Goal: Task Accomplishment & Management: Use online tool/utility

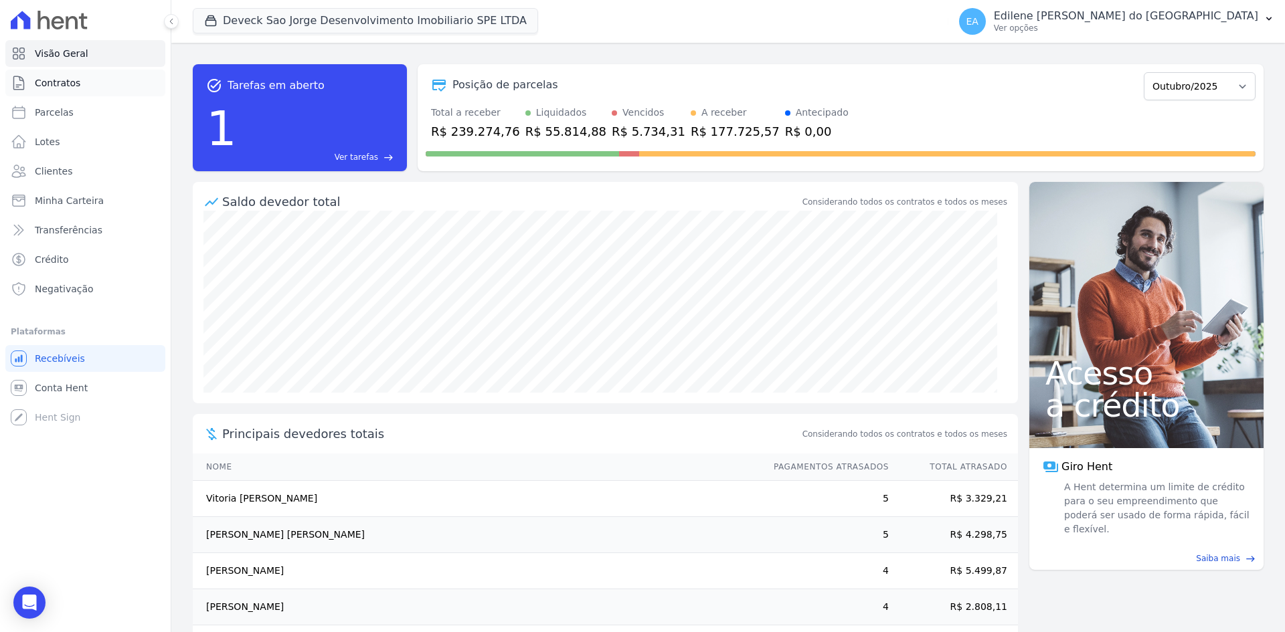
click at [68, 82] on span "Contratos" at bounding box center [58, 82] width 46 height 13
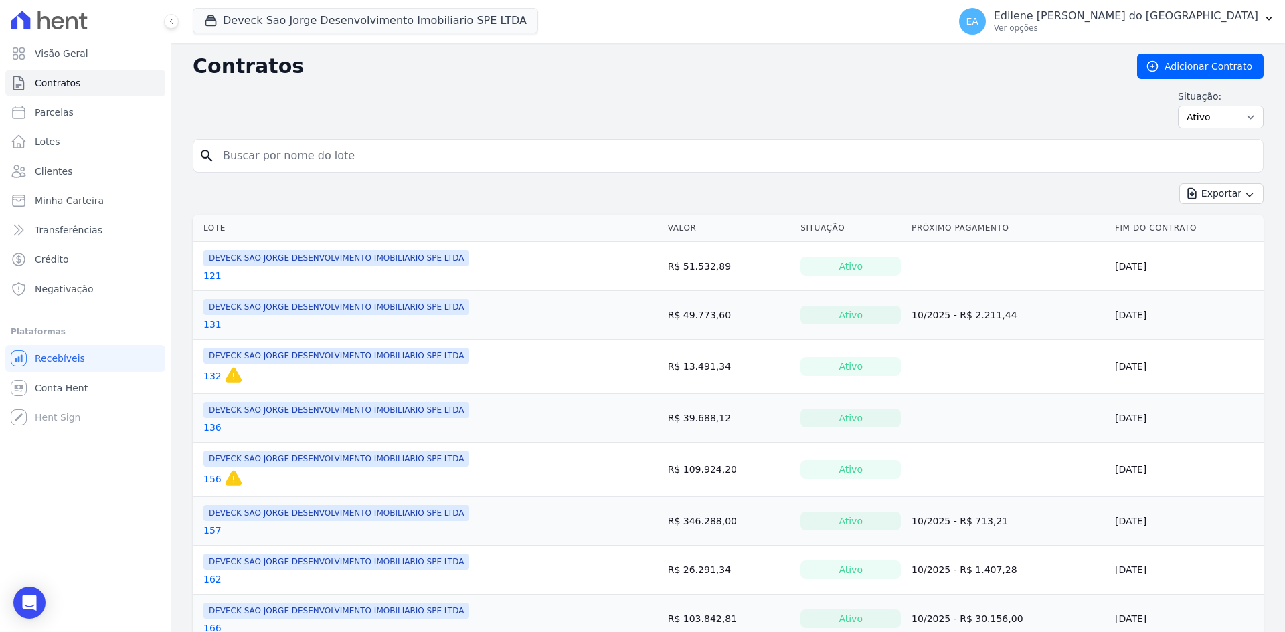
click at [353, 152] on input "search" at bounding box center [736, 156] width 1043 height 27
type input "162"
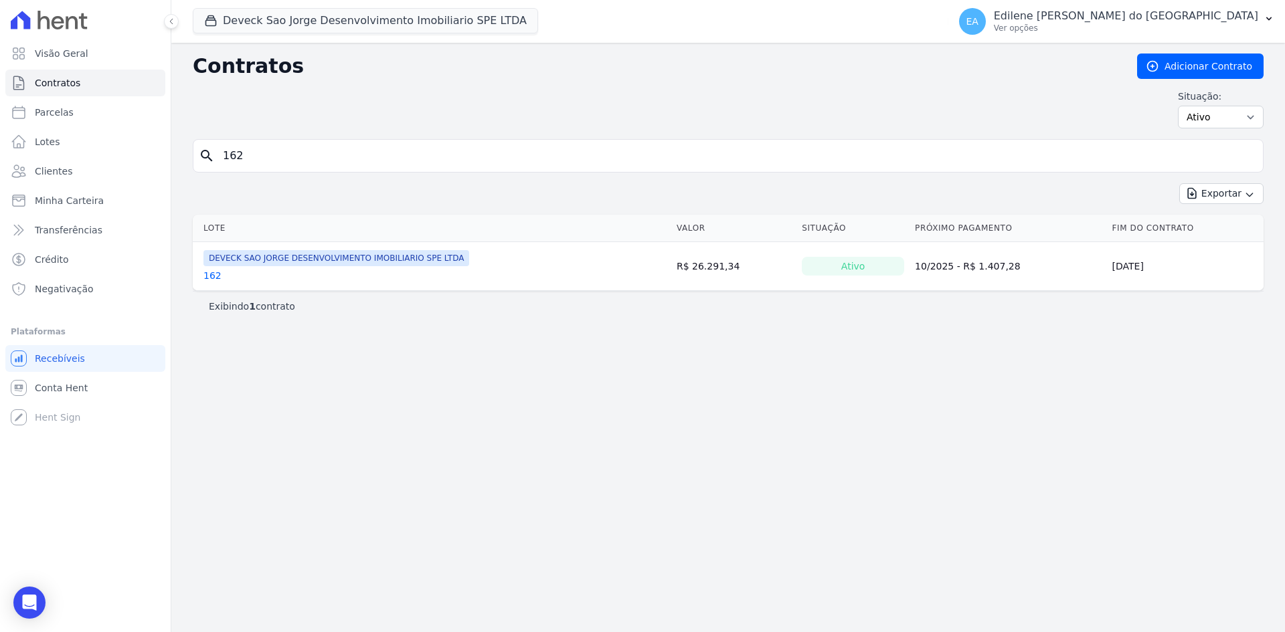
drag, startPoint x: 211, startPoint y: 272, endPoint x: 227, endPoint y: 276, distance: 16.6
click at [211, 272] on link "162" at bounding box center [212, 275] width 18 height 13
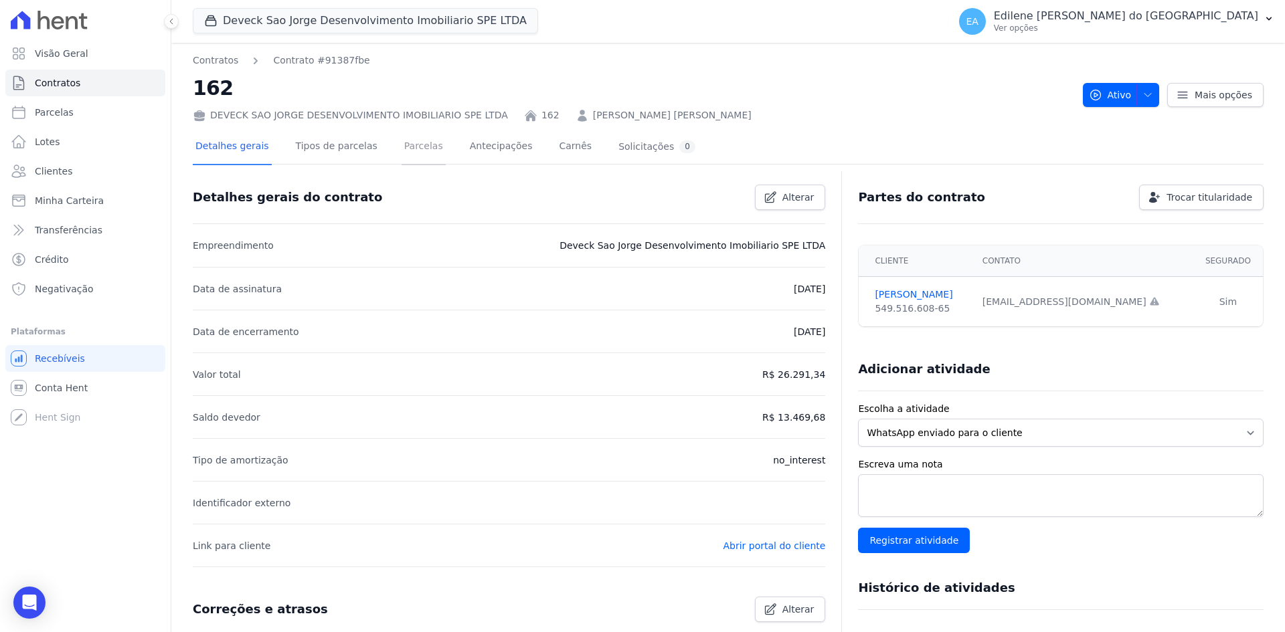
click at [402, 145] on link "Parcelas" at bounding box center [424, 147] width 44 height 35
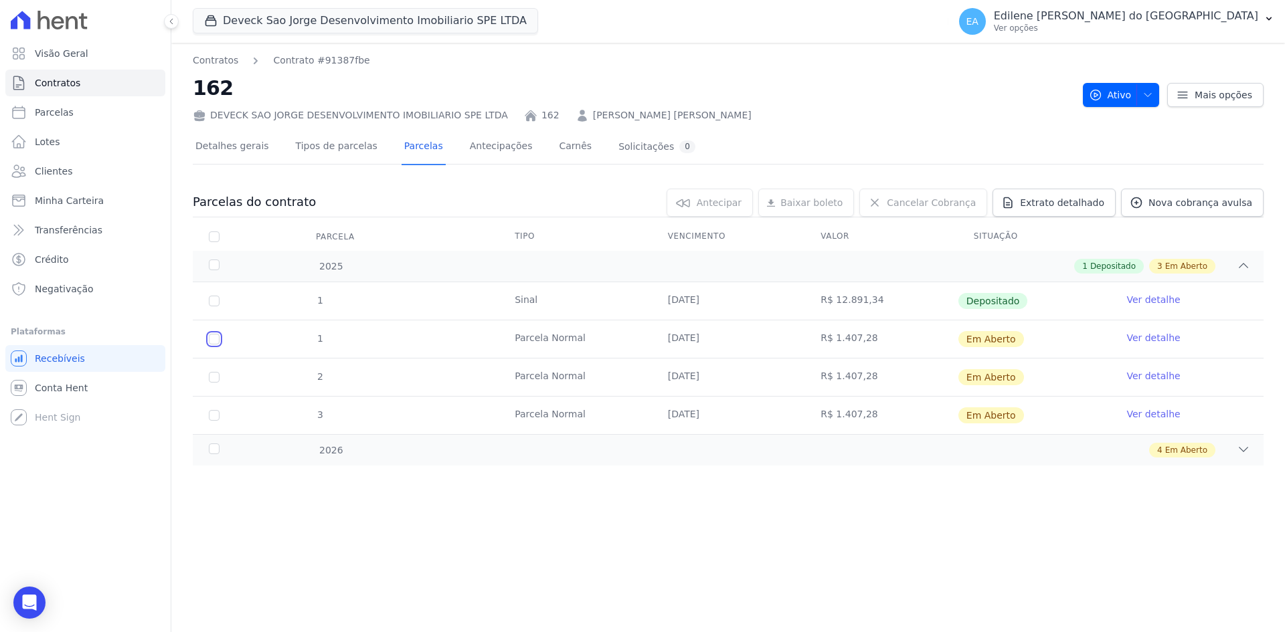
click at [211, 339] on input "checkbox" at bounding box center [214, 339] width 11 height 11
checkbox input "true"
click at [215, 339] on input "checkbox" at bounding box center [214, 339] width 11 height 11
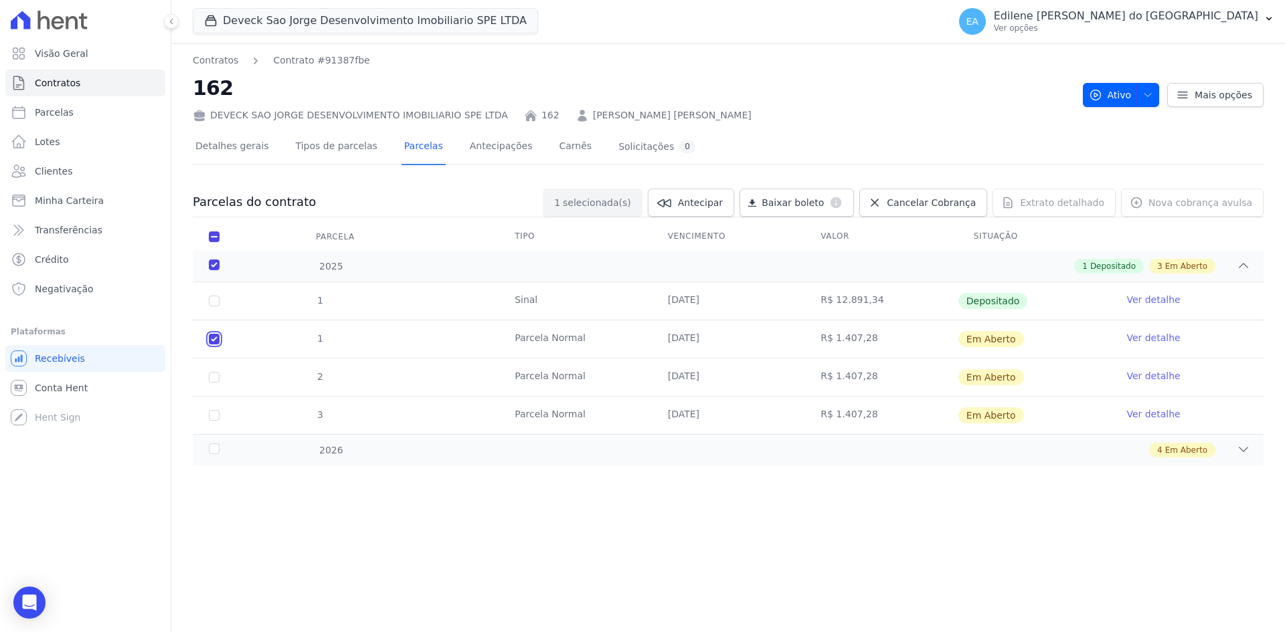
checkbox input "false"
click at [1146, 342] on link "Ver detalhe" at bounding box center [1153, 337] width 54 height 13
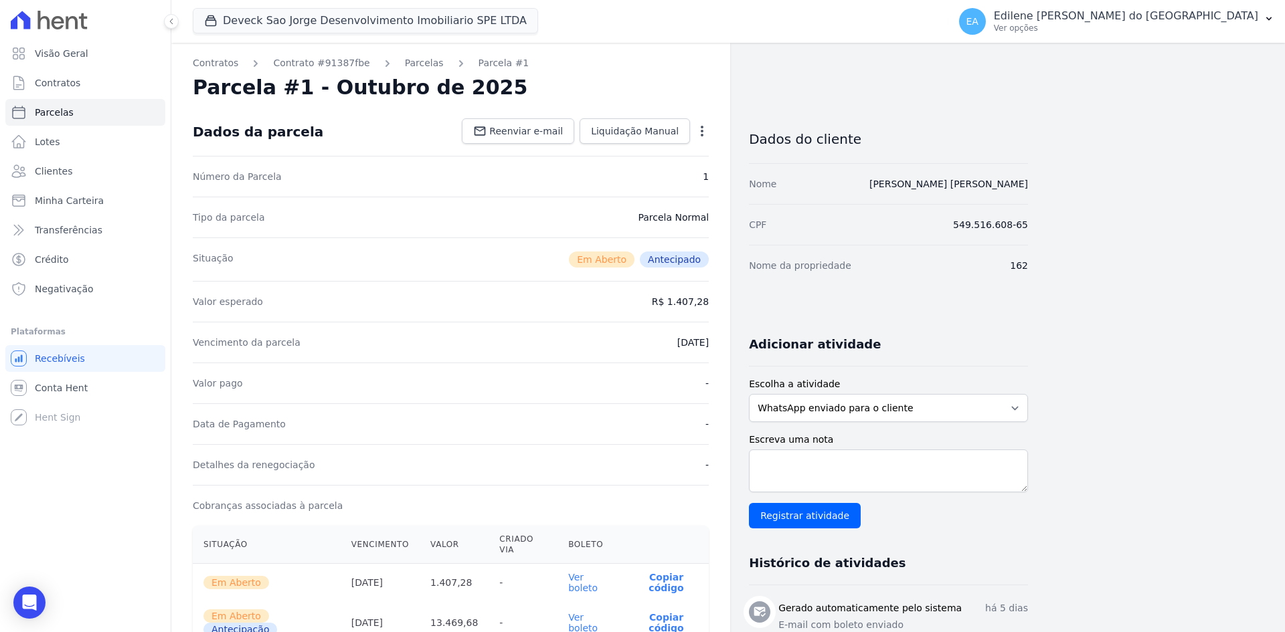
click at [709, 131] on icon "button" at bounding box center [701, 130] width 13 height 13
click at [623, 148] on link "Alterar" at bounding box center [645, 149] width 118 height 24
click at [630, 341] on input "2025-10-20" at bounding box center [656, 341] width 106 height 28
type input "2025-10-30"
click at [661, 448] on div "Detalhes da renegociação -" at bounding box center [451, 463] width 516 height 41
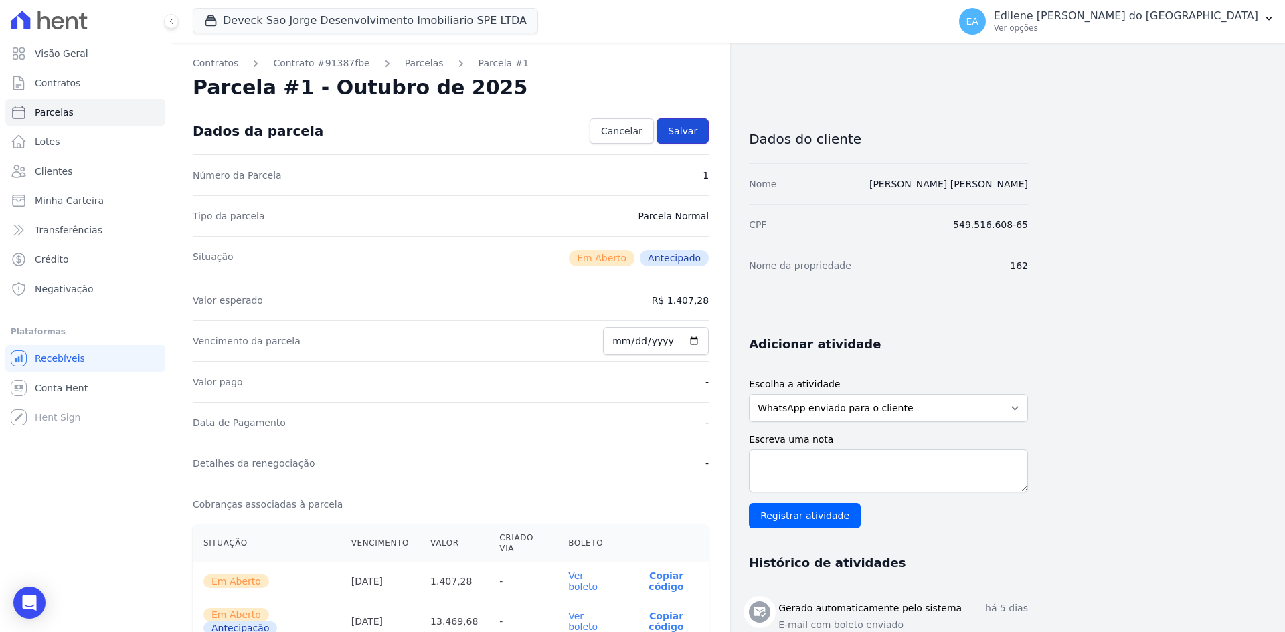
click at [685, 128] on span "Salvar" at bounding box center [682, 130] width 29 height 13
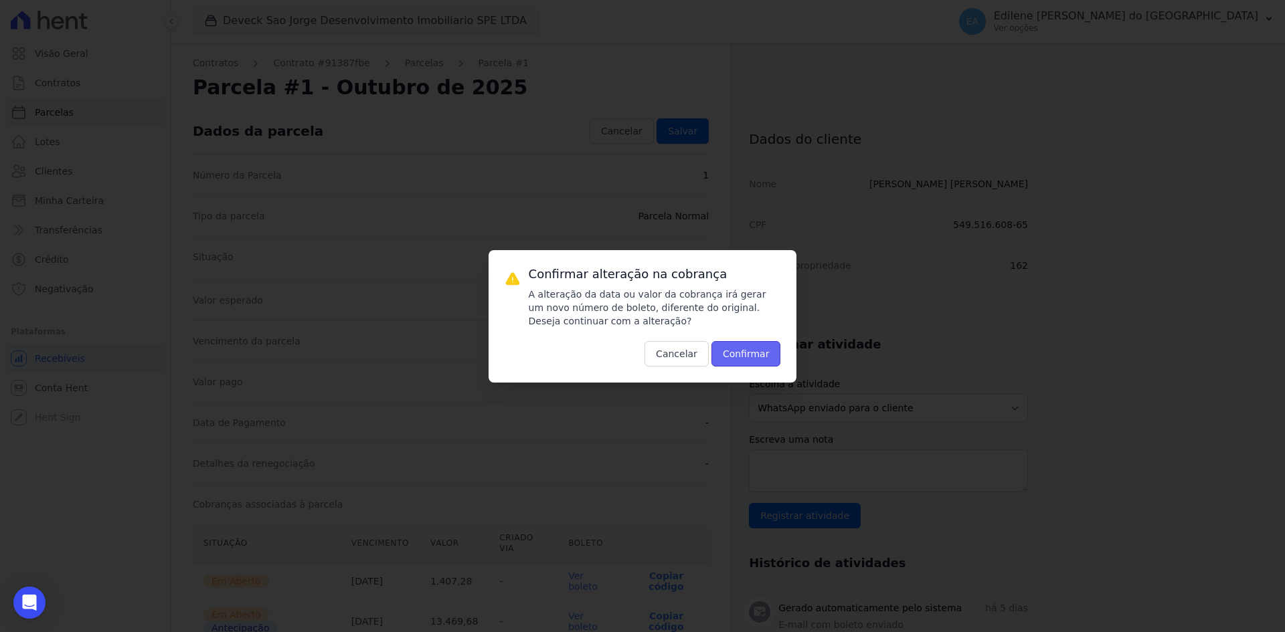
click at [758, 357] on button "Confirmar" at bounding box center [746, 353] width 70 height 25
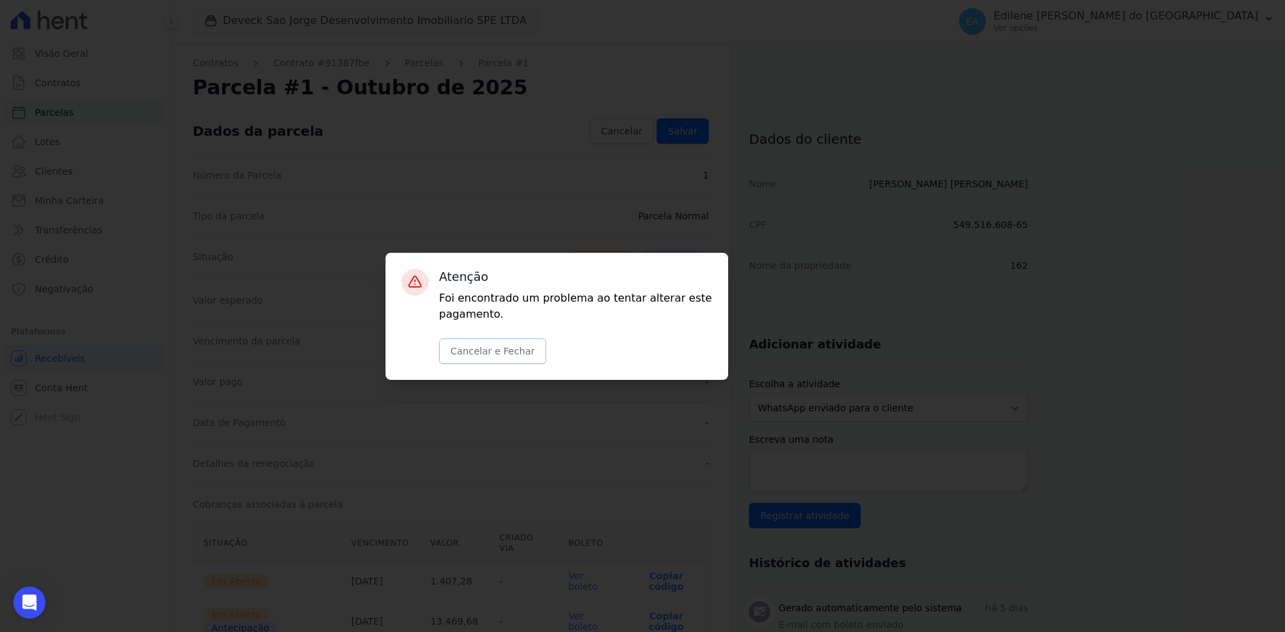
click at [476, 350] on button "Cancelar e Fechar" at bounding box center [492, 351] width 107 height 25
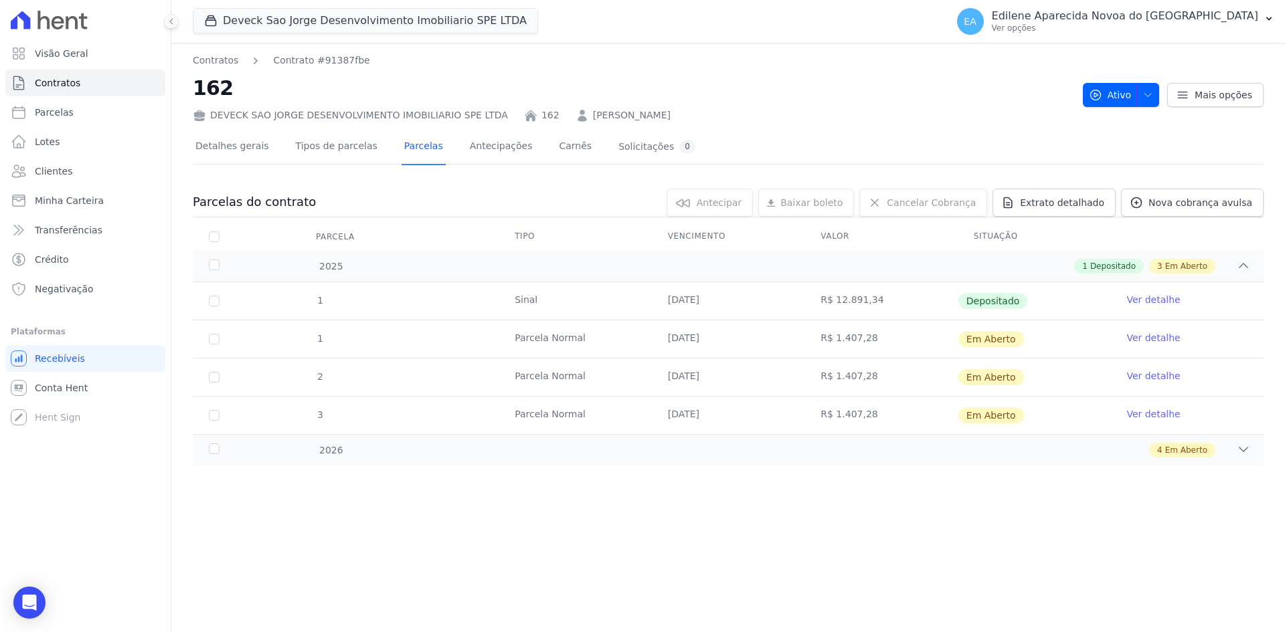
click at [1149, 337] on link "Ver detalhe" at bounding box center [1153, 337] width 54 height 13
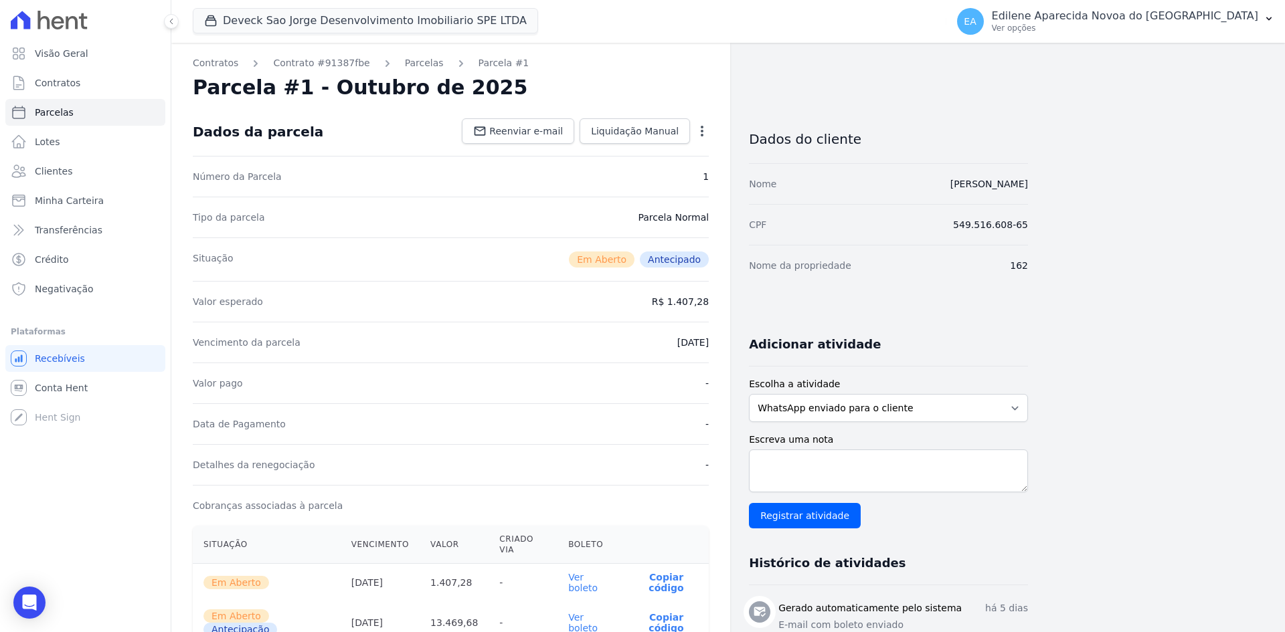
click at [596, 572] on link "Ver boleto" at bounding box center [582, 582] width 29 height 21
click at [702, 128] on icon "button" at bounding box center [701, 130] width 13 height 13
click at [655, 177] on link "Cancelar Cobrança" at bounding box center [645, 173] width 118 height 24
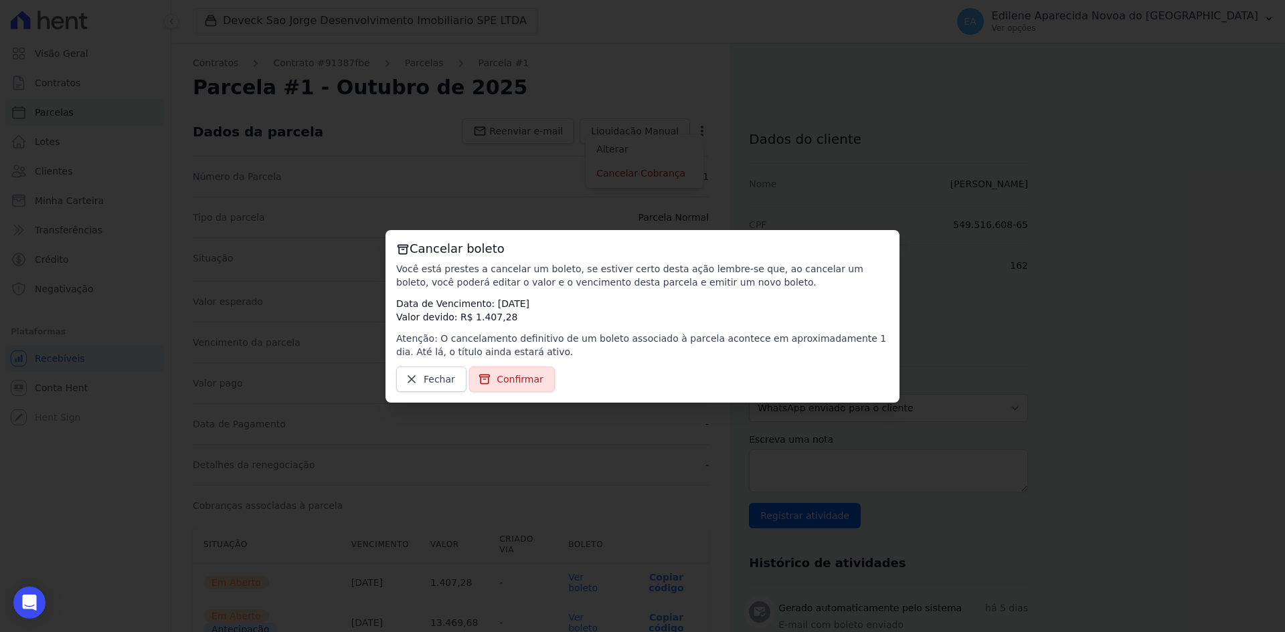
click at [514, 377] on span "Confirmar" at bounding box center [520, 379] width 47 height 13
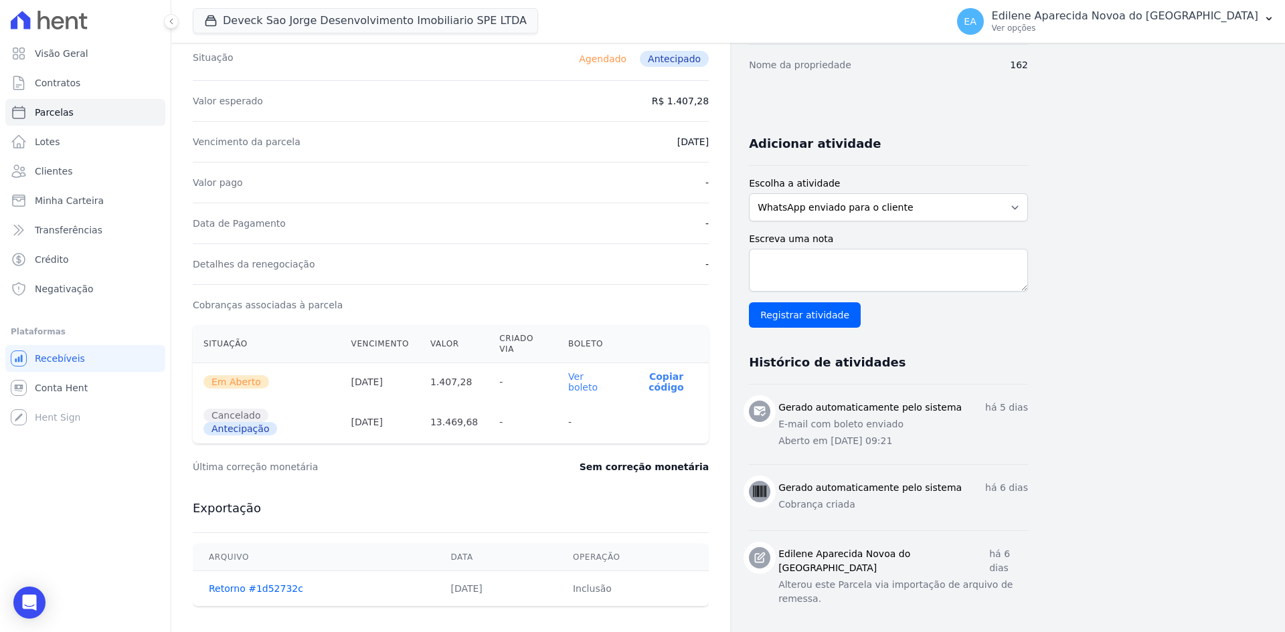
scroll to position [155, 0]
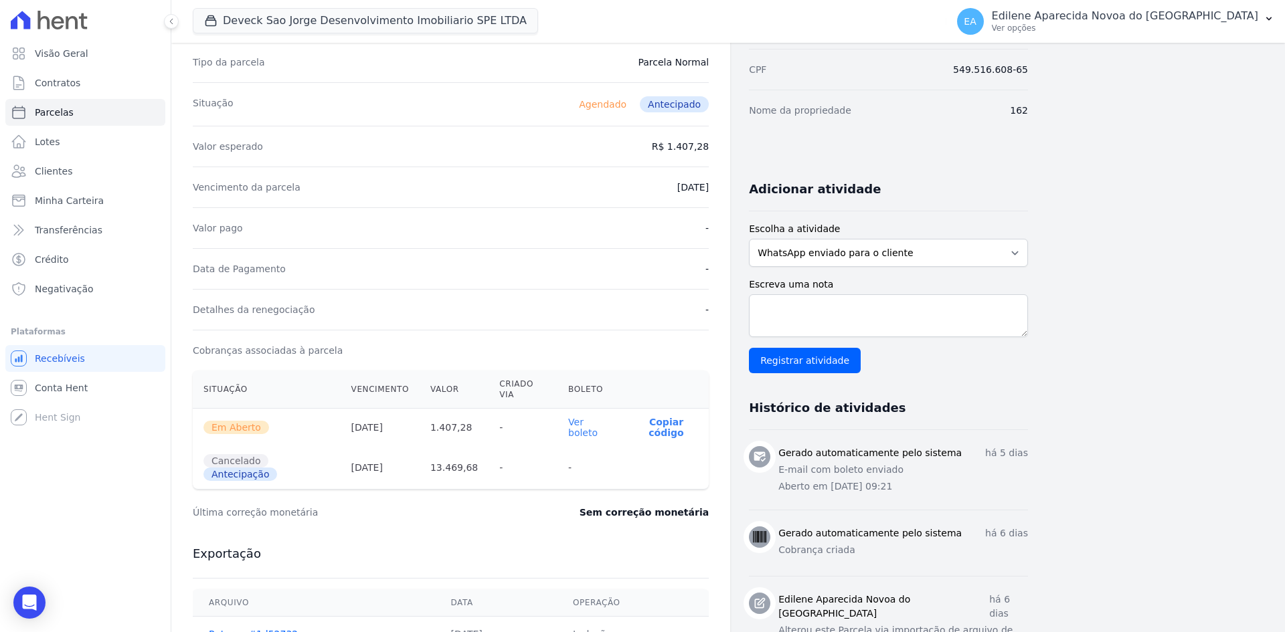
click at [379, 410] on th "[DATE]" at bounding box center [380, 428] width 79 height 38
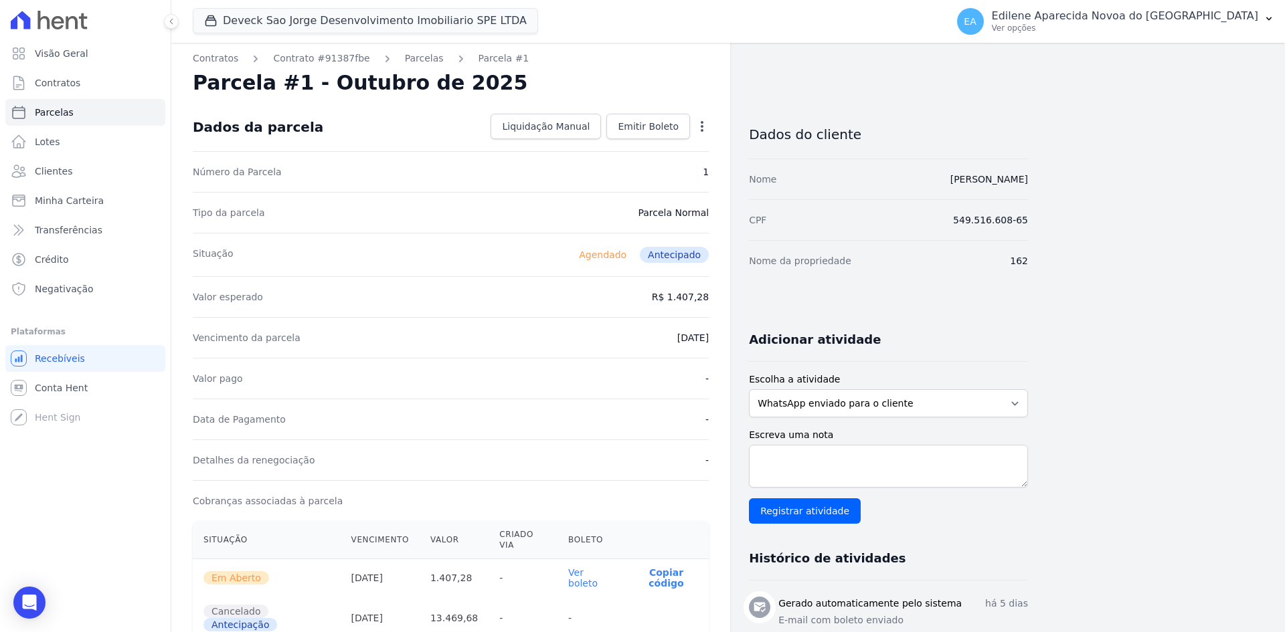
scroll to position [0, 0]
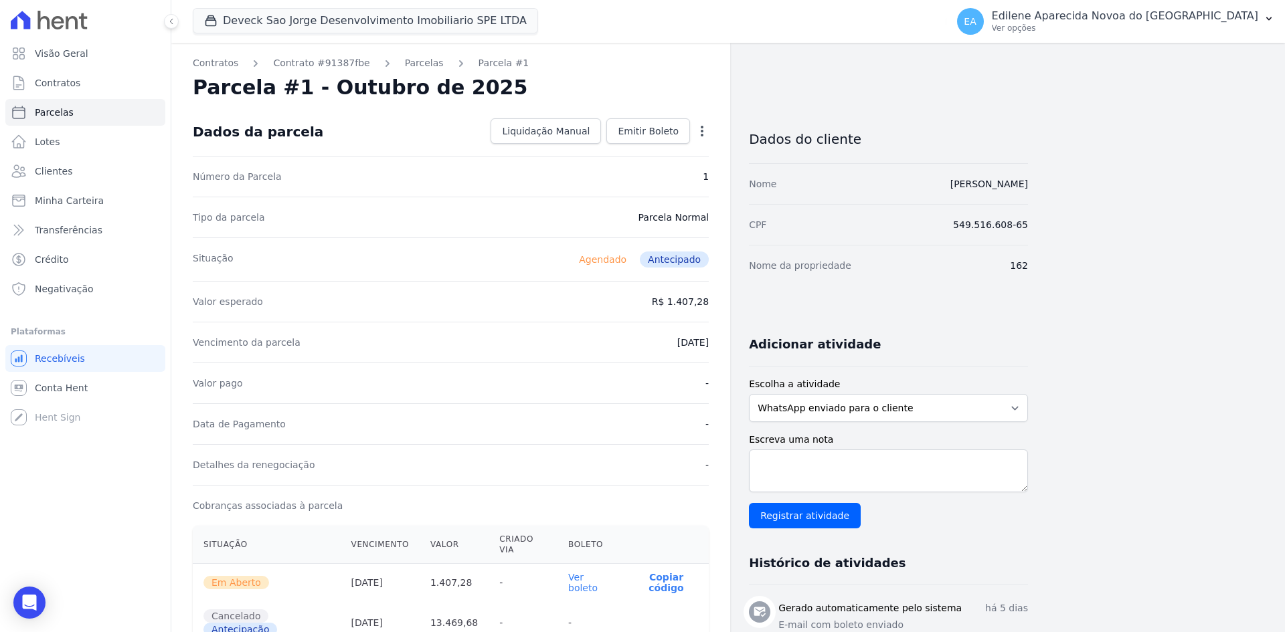
click at [704, 136] on icon "button" at bounding box center [701, 130] width 13 height 13
click at [616, 147] on link "Alterar" at bounding box center [645, 149] width 118 height 24
click at [628, 338] on input "2025-10-20" at bounding box center [656, 341] width 106 height 28
type input "2025-10-30"
click at [689, 133] on span "Salvar" at bounding box center [682, 130] width 29 height 13
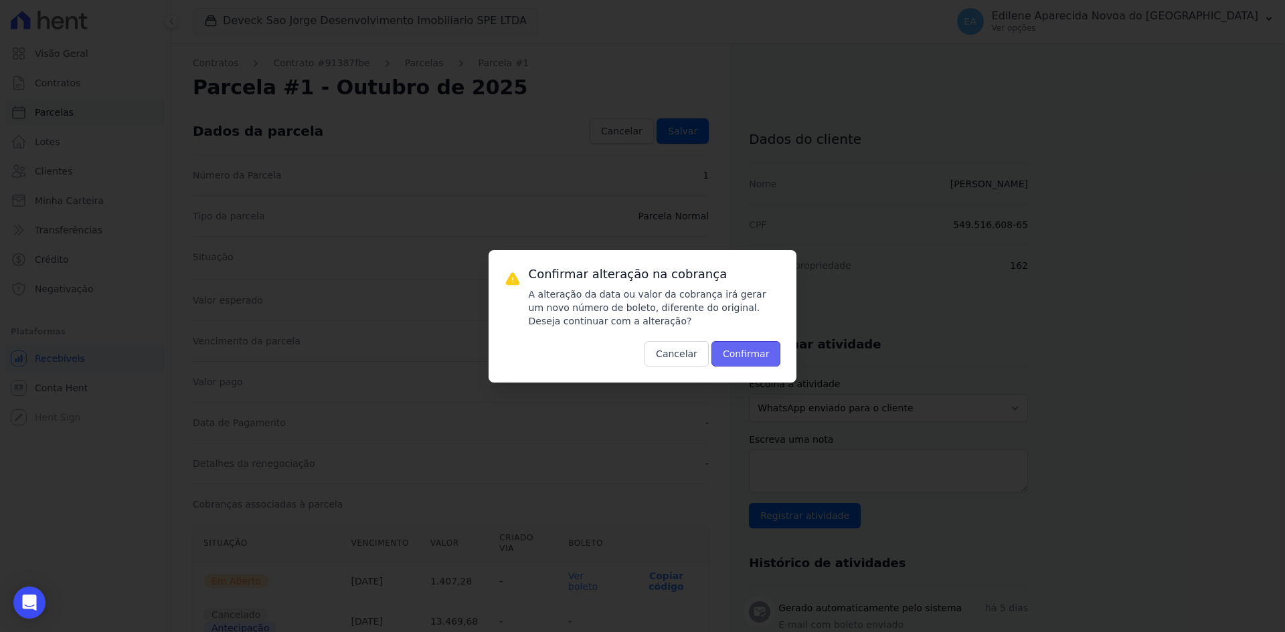
click at [757, 353] on button "Confirmar" at bounding box center [746, 353] width 70 height 25
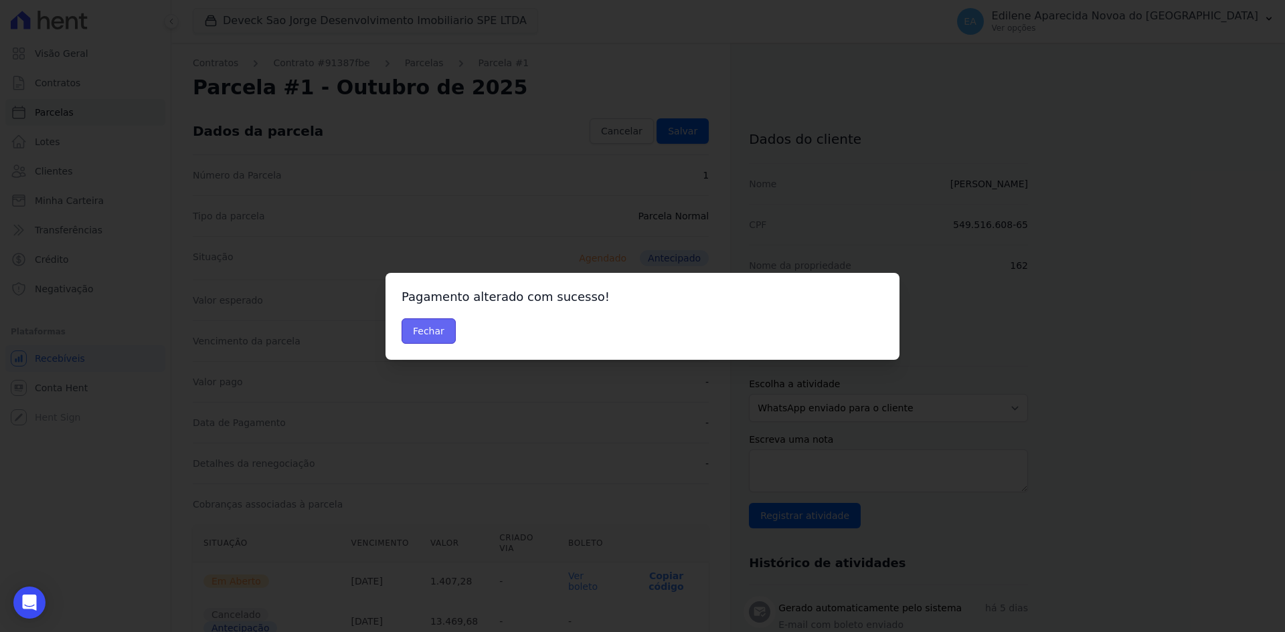
click at [426, 335] on button "Fechar" at bounding box center [429, 331] width 54 height 25
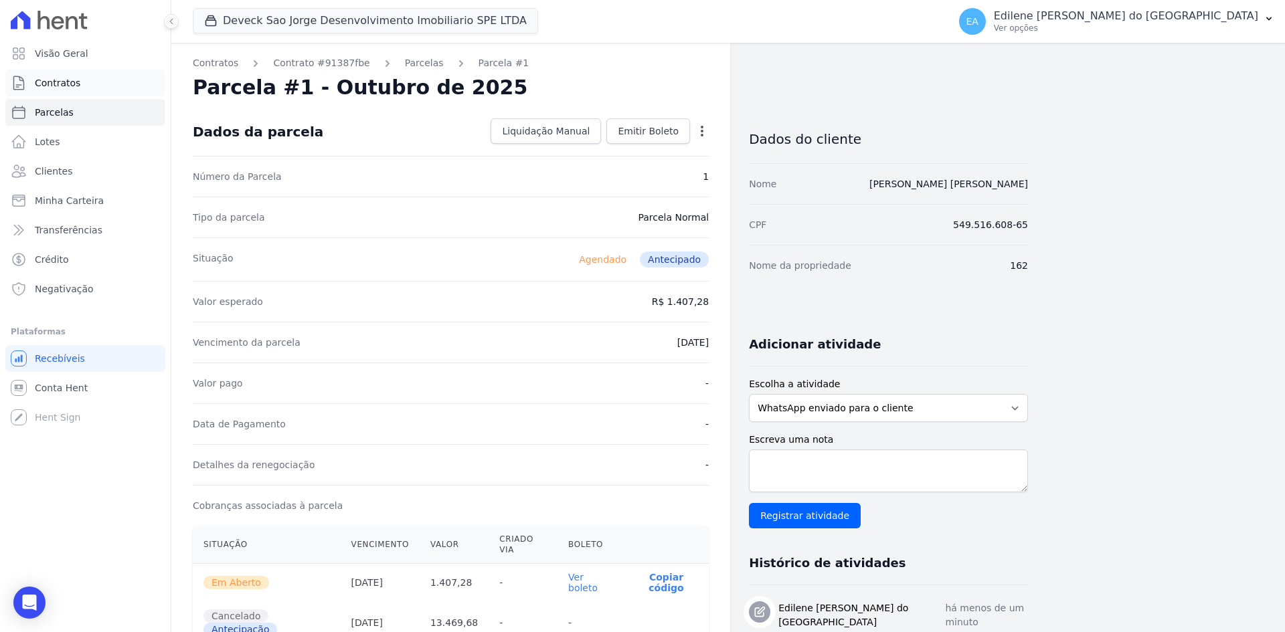
click at [58, 83] on span "Contratos" at bounding box center [58, 82] width 46 height 13
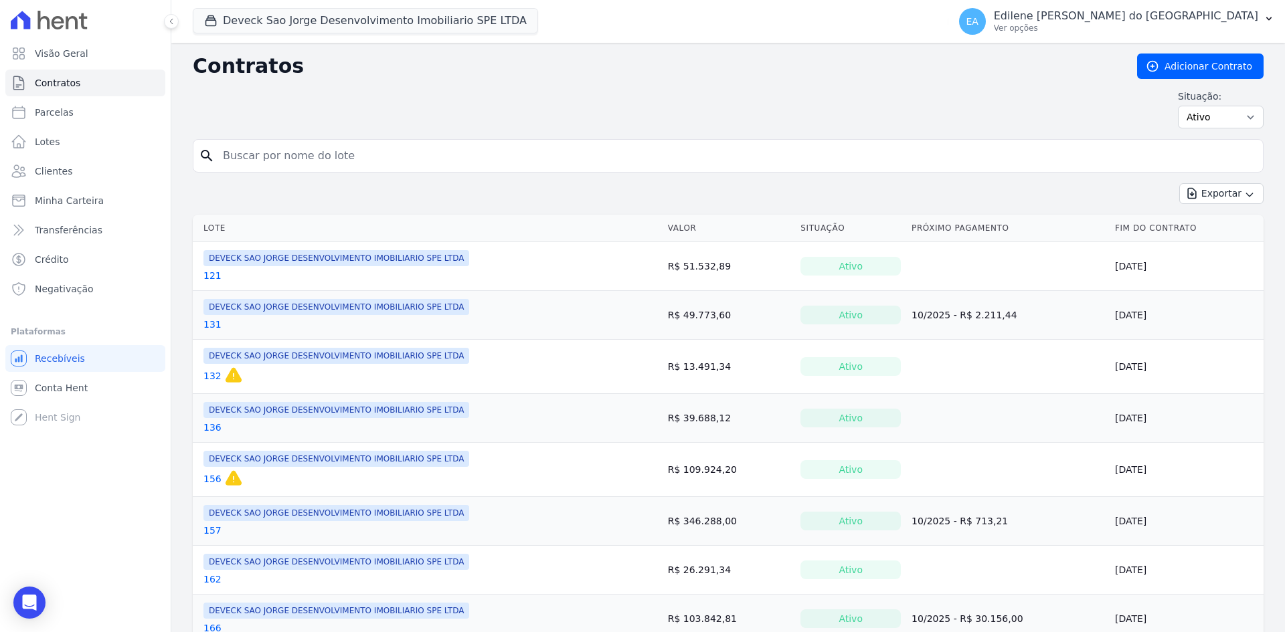
click at [278, 157] on input "search" at bounding box center [736, 156] width 1043 height 27
type input "162"
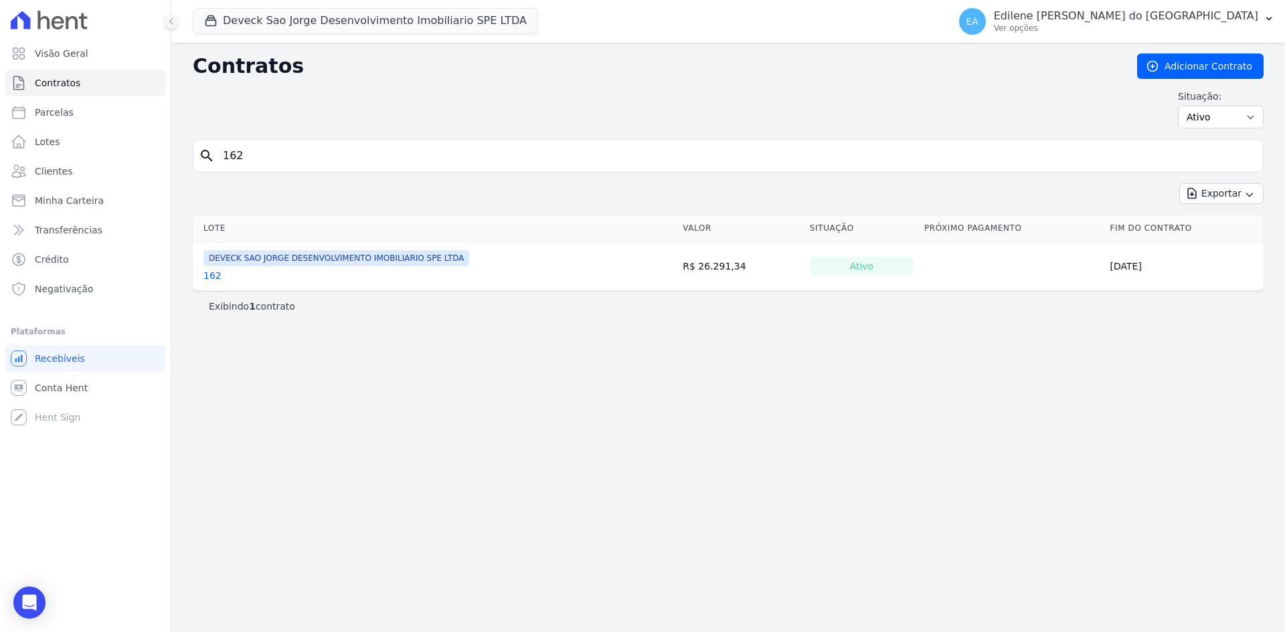
click at [215, 278] on link "162" at bounding box center [212, 275] width 18 height 13
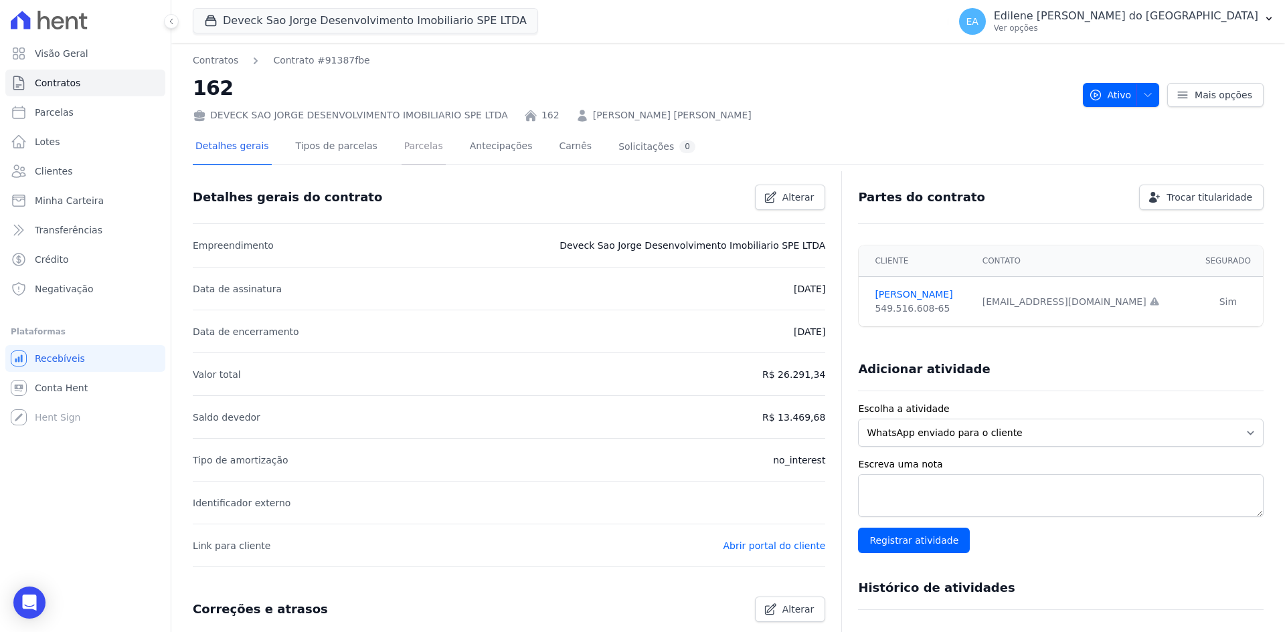
click at [412, 149] on link "Parcelas" at bounding box center [424, 147] width 44 height 35
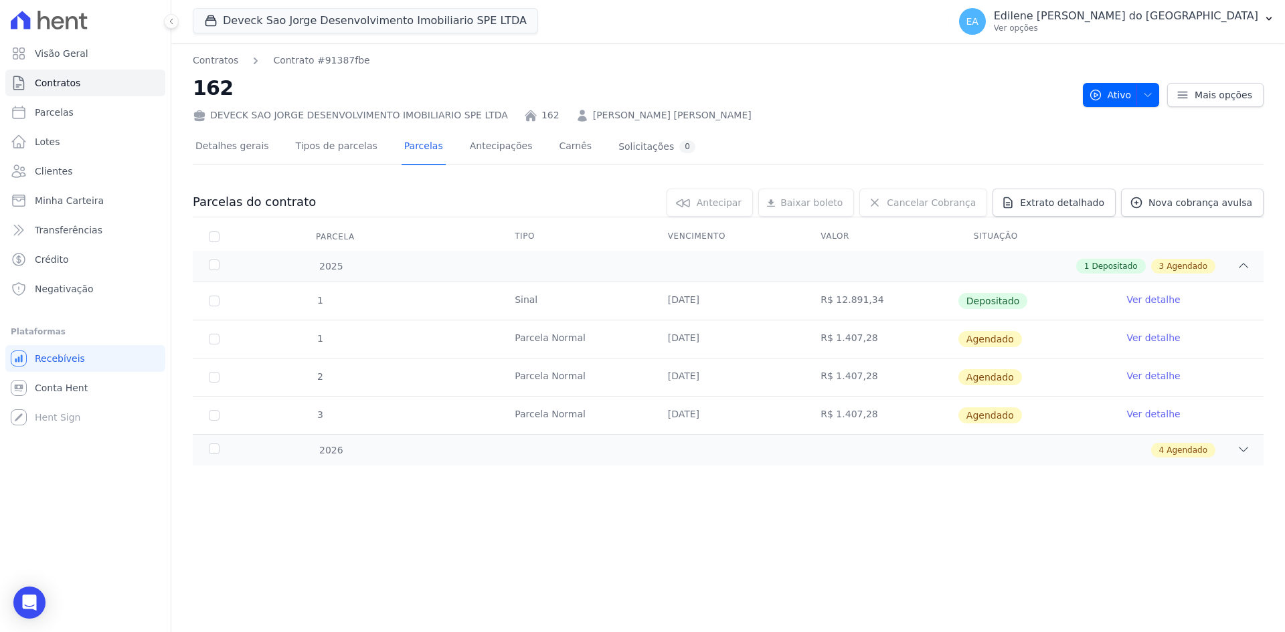
click at [1142, 335] on link "Ver detalhe" at bounding box center [1153, 337] width 54 height 13
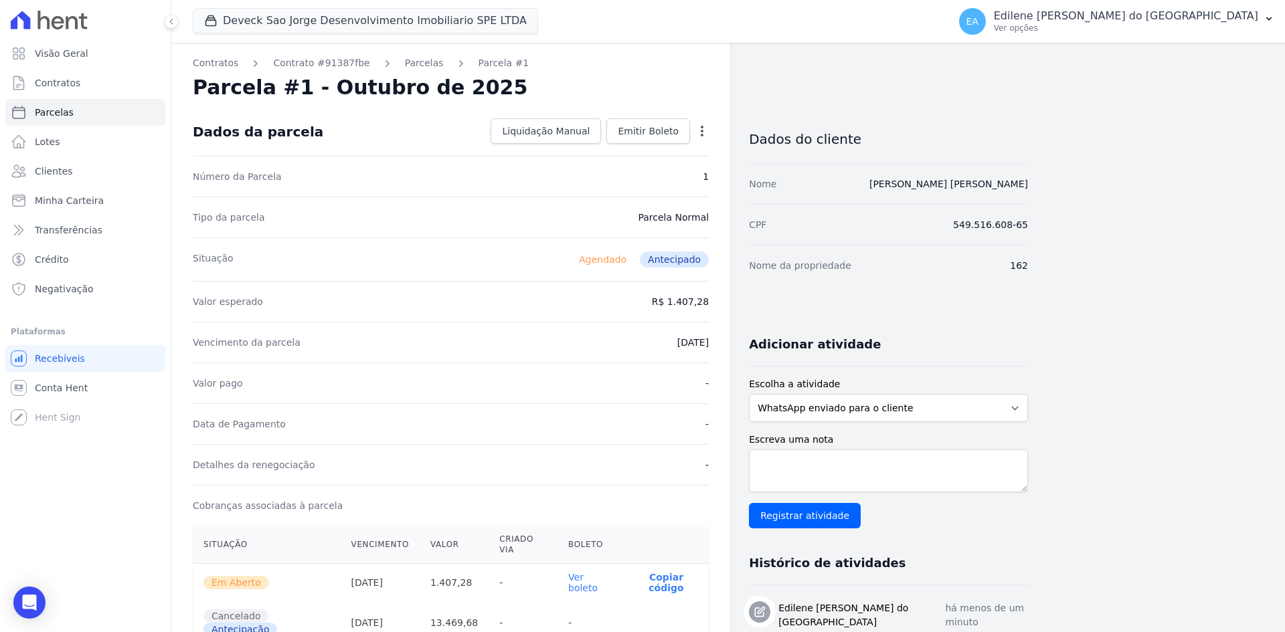
click at [598, 572] on link "Ver boleto" at bounding box center [582, 582] width 29 height 21
click at [242, 576] on span "Em Aberto" at bounding box center [236, 582] width 66 height 13
click at [703, 125] on icon "button" at bounding box center [701, 130] width 13 height 13
click at [699, 131] on icon "button" at bounding box center [701, 130] width 13 height 13
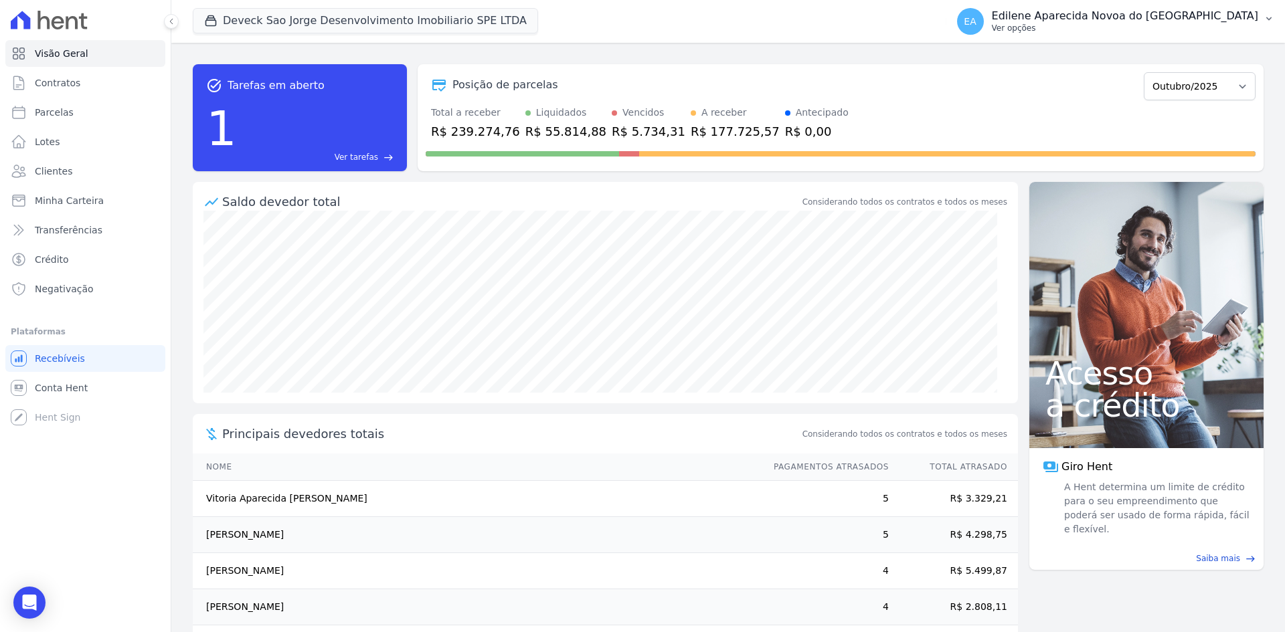
click at [1053, 32] on p "Ver opções" at bounding box center [1125, 28] width 266 height 11
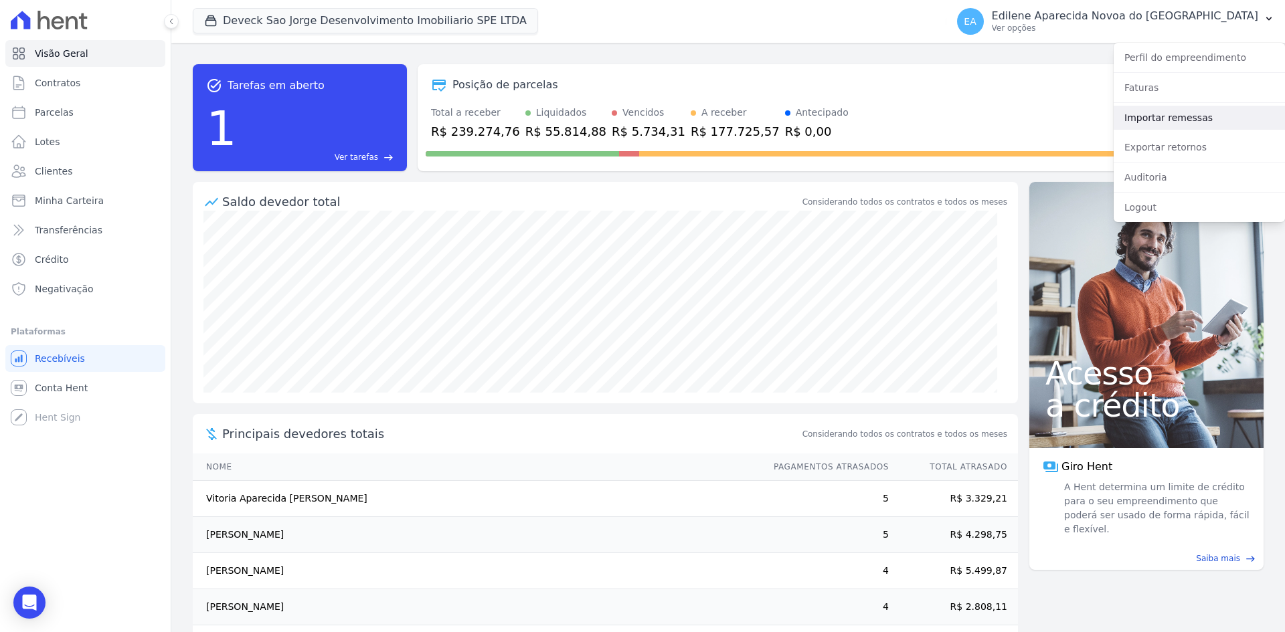
click at [1136, 120] on link "Importar remessas" at bounding box center [1199, 118] width 171 height 24
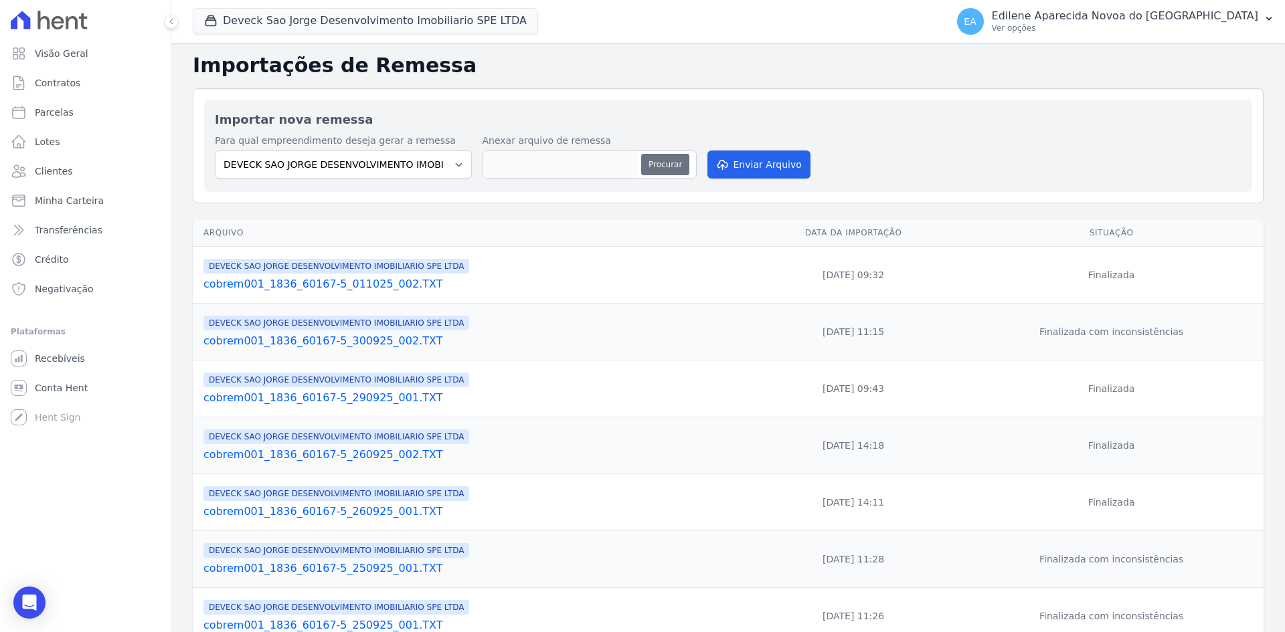
click at [677, 163] on button "Procurar" at bounding box center [665, 164] width 48 height 21
type input "cobrem001_1836_60167-5_061025_001.TXT"
click at [774, 166] on button "Enviar Arquivo" at bounding box center [758, 165] width 103 height 28
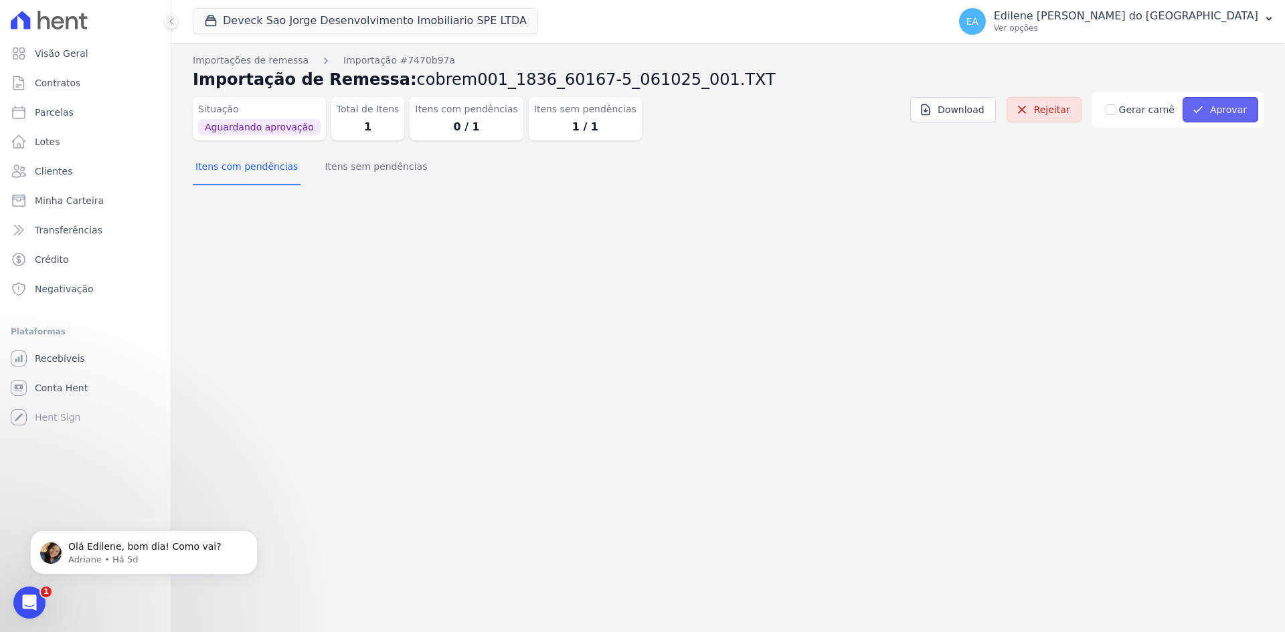
click at [1231, 106] on button "Aprovar" at bounding box center [1221, 109] width 76 height 25
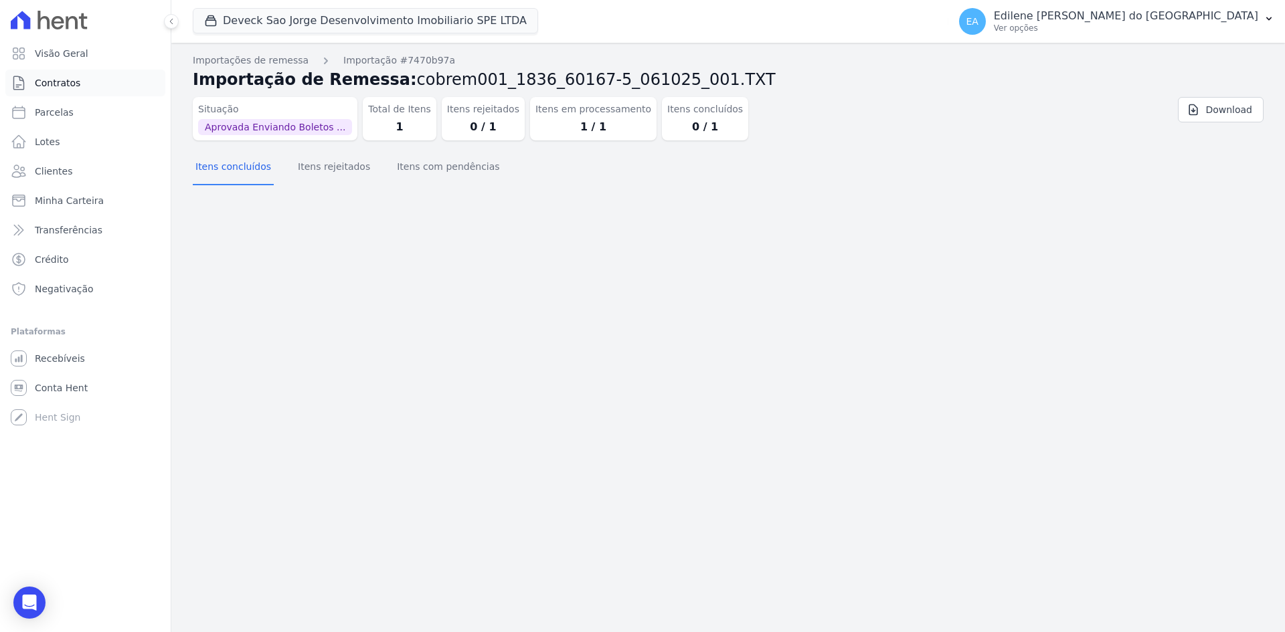
click at [66, 76] on link "Contratos" at bounding box center [85, 83] width 160 height 27
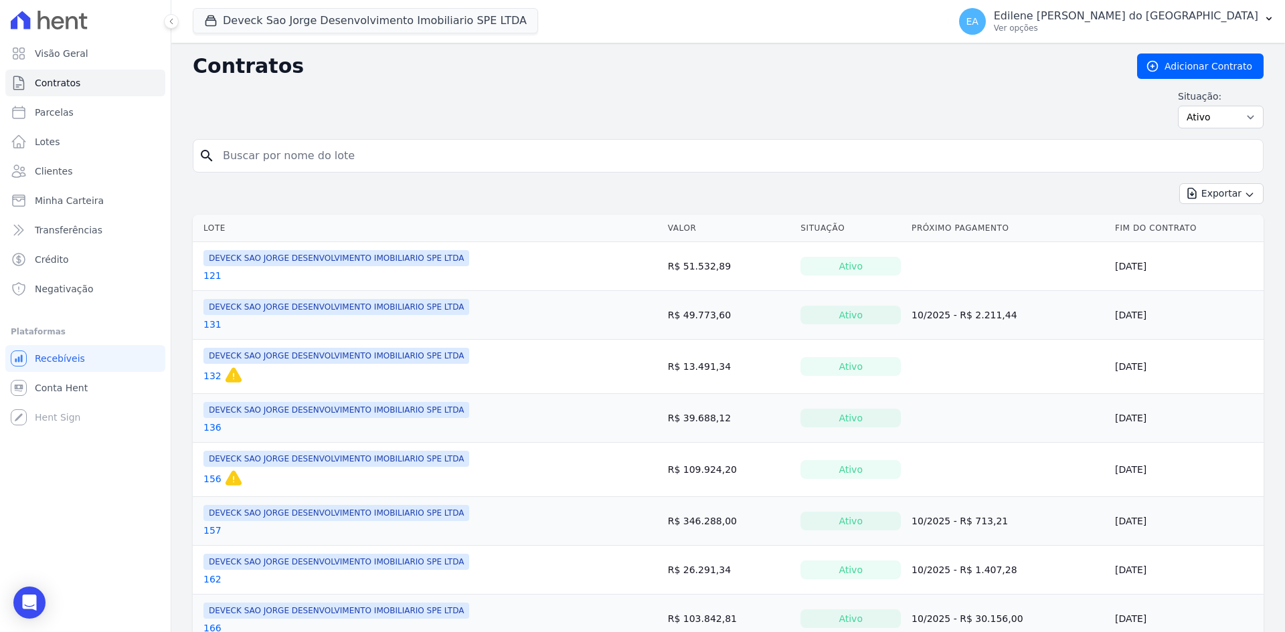
click at [287, 152] on input "search" at bounding box center [736, 156] width 1043 height 27
type input "162"
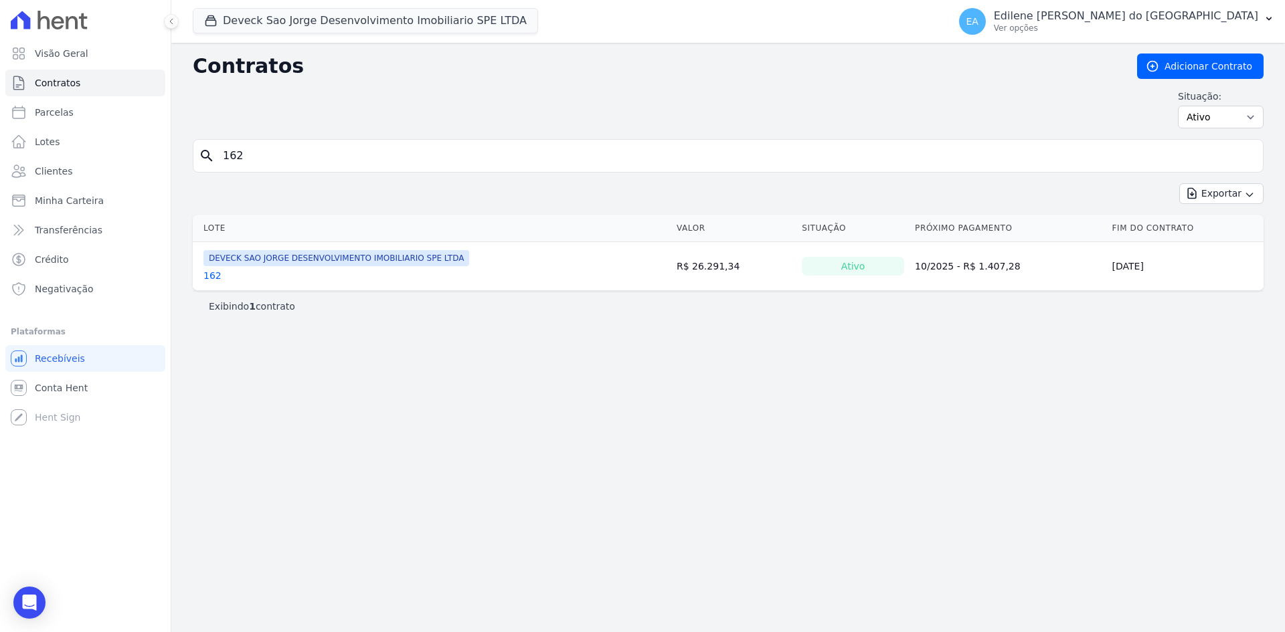
click at [216, 274] on link "162" at bounding box center [212, 275] width 18 height 13
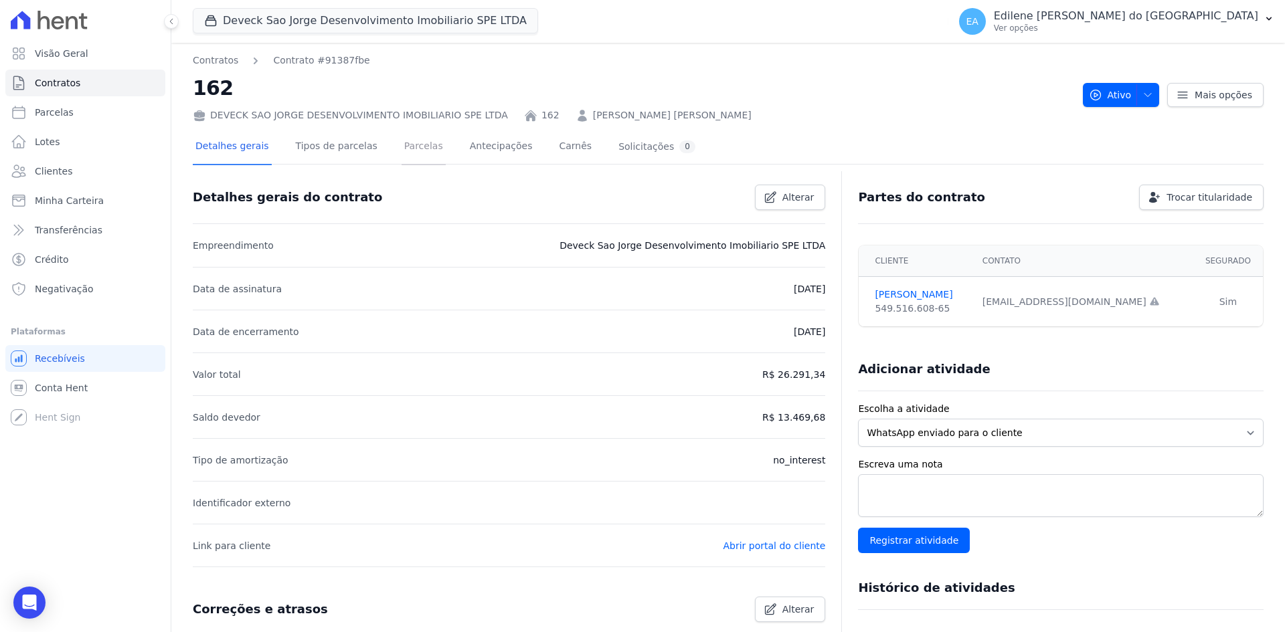
click at [409, 149] on link "Parcelas" at bounding box center [424, 147] width 44 height 35
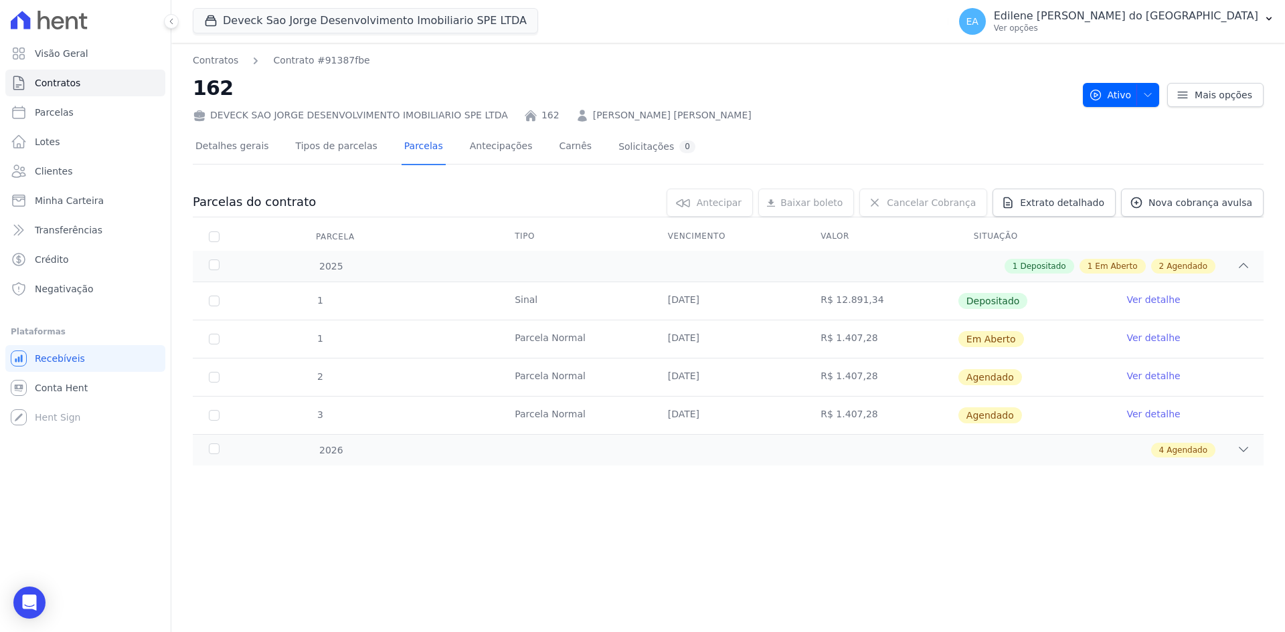
click at [1167, 341] on link "Ver detalhe" at bounding box center [1153, 337] width 54 height 13
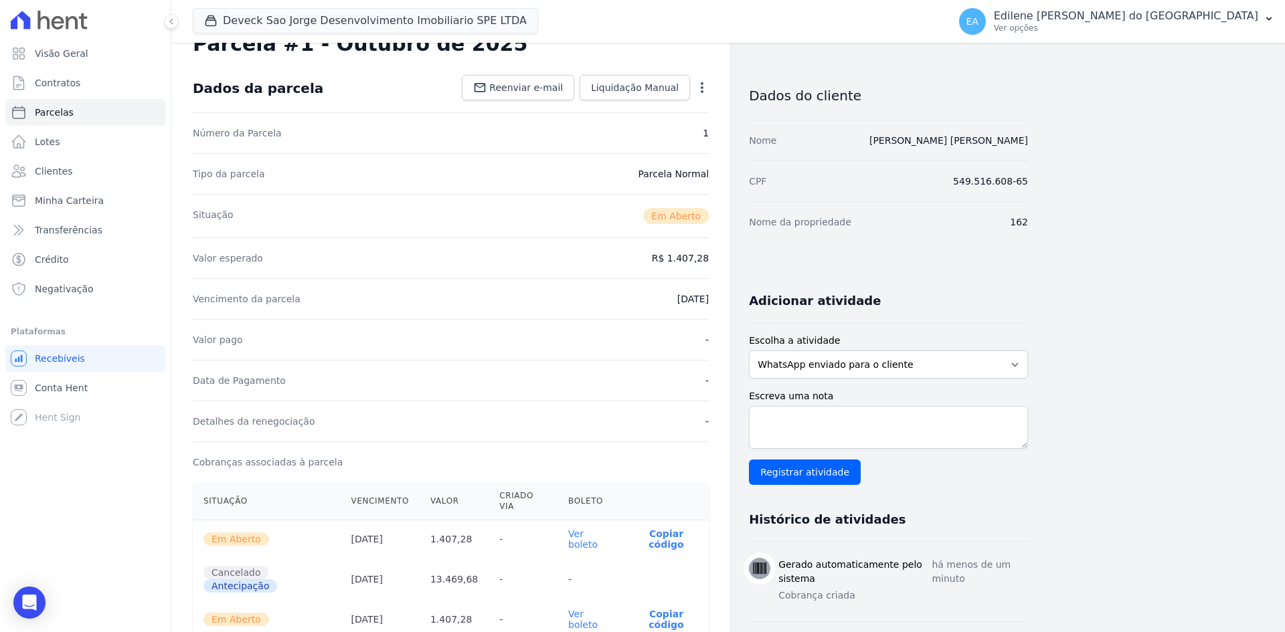
scroll to position [67, 0]
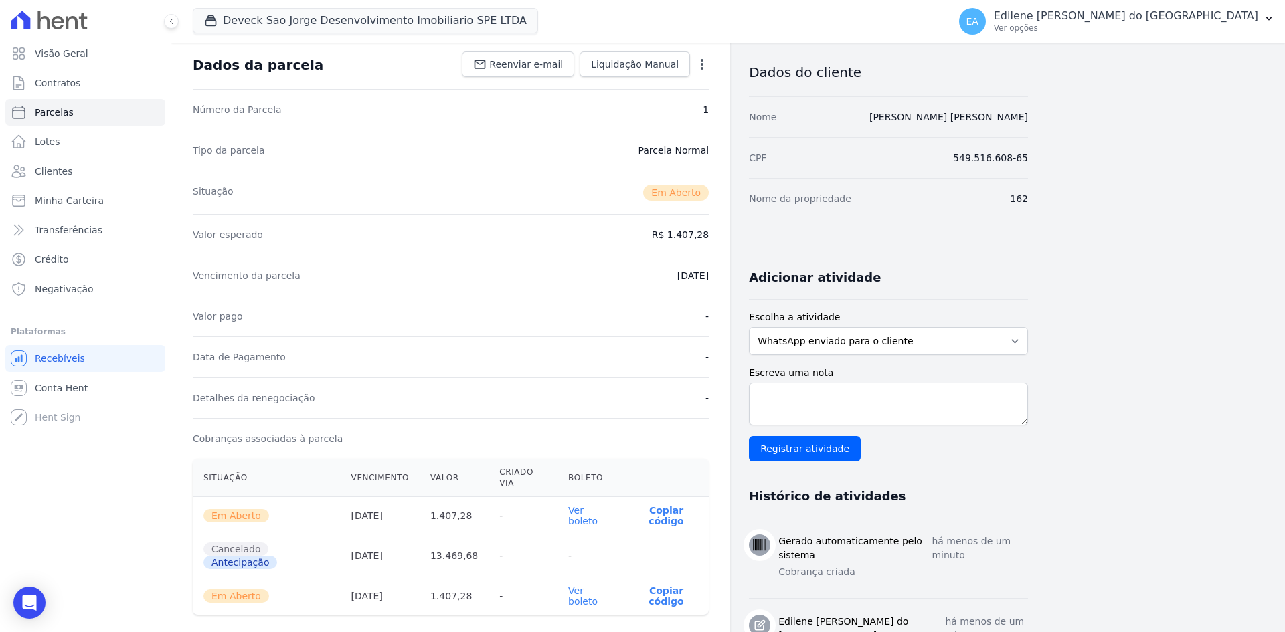
click at [592, 586] on link "Ver boleto" at bounding box center [582, 596] width 29 height 21
